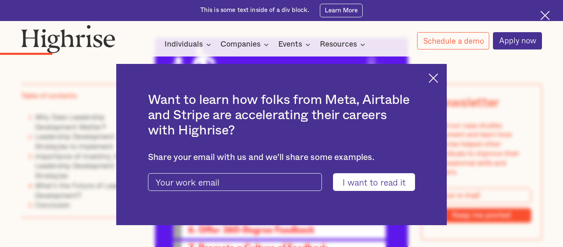
scroll to position [997, 0]
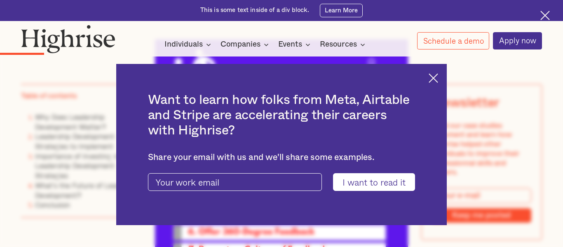
click at [430, 80] on img at bounding box center [432, 77] width 9 height 9
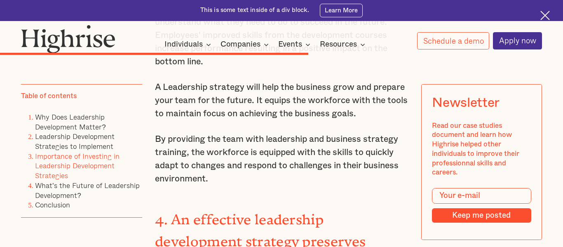
scroll to position [3872, 0]
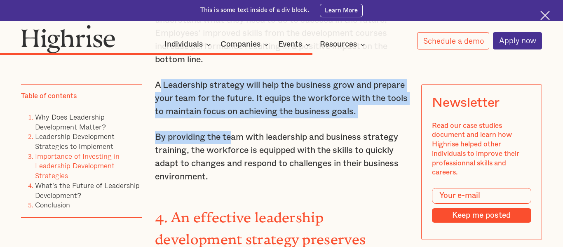
drag, startPoint x: 158, startPoint y: 93, endPoint x: 232, endPoint y: 139, distance: 86.7
click at [232, 139] on div "Importance of Investing in Leadership Development Strategies Leaders become gre…" at bounding box center [281, 171] width 253 height 1593
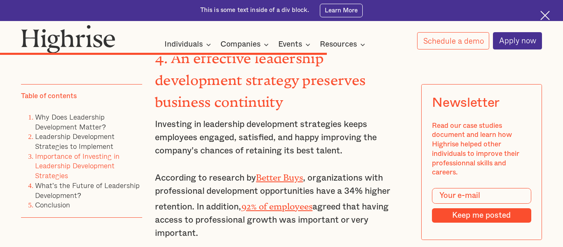
scroll to position [4037, 0]
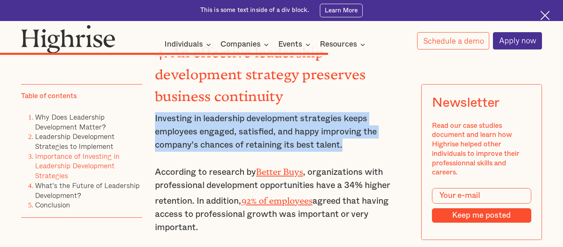
drag, startPoint x: 353, startPoint y: 152, endPoint x: 150, endPoint y: 127, distance: 204.2
copy p "Investing in leadership development strategies keeps employees engaged, satisfi…"
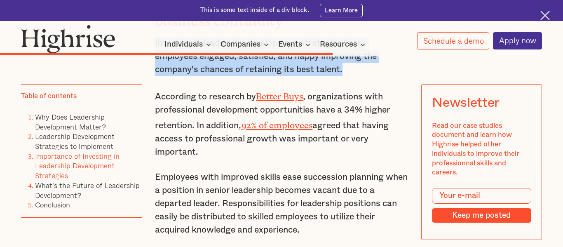
scroll to position [4113, 0]
drag, startPoint x: 196, startPoint y: 163, endPoint x: 169, endPoint y: 109, distance: 60.2
copy p "According to research by Better Buys , organizations with professional developm…"
click at [298, 109] on p "According to research by Better Buys , organizations with professional developm…" at bounding box center [281, 123] width 253 height 70
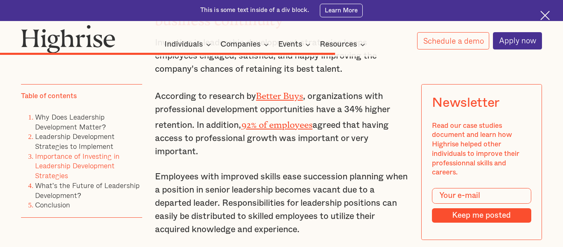
click at [296, 109] on p "According to research by Better Buys , organizations with professional developm…" at bounding box center [281, 123] width 253 height 70
click at [288, 110] on p "According to research by Better Buys , organizations with professional developm…" at bounding box center [281, 123] width 253 height 70
click at [282, 110] on p "According to research by Better Buys , organizations with professional developm…" at bounding box center [281, 123] width 253 height 70
click at [292, 96] on link "Better Buys" at bounding box center [279, 94] width 47 height 6
